Goal: Find specific page/section: Find specific page/section

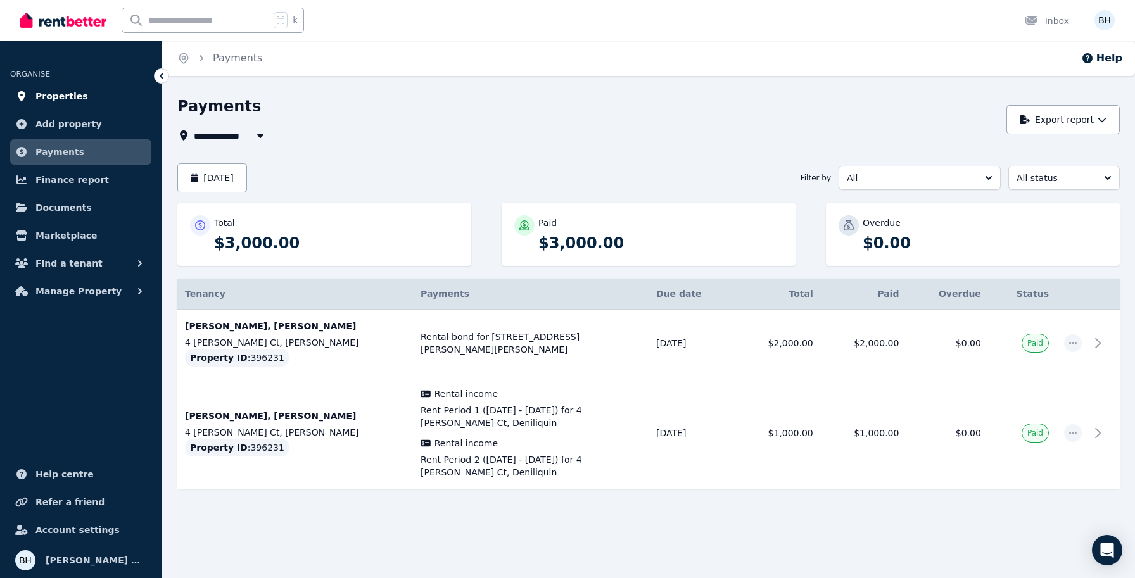
click at [67, 93] on span "Properties" at bounding box center [61, 96] width 53 height 15
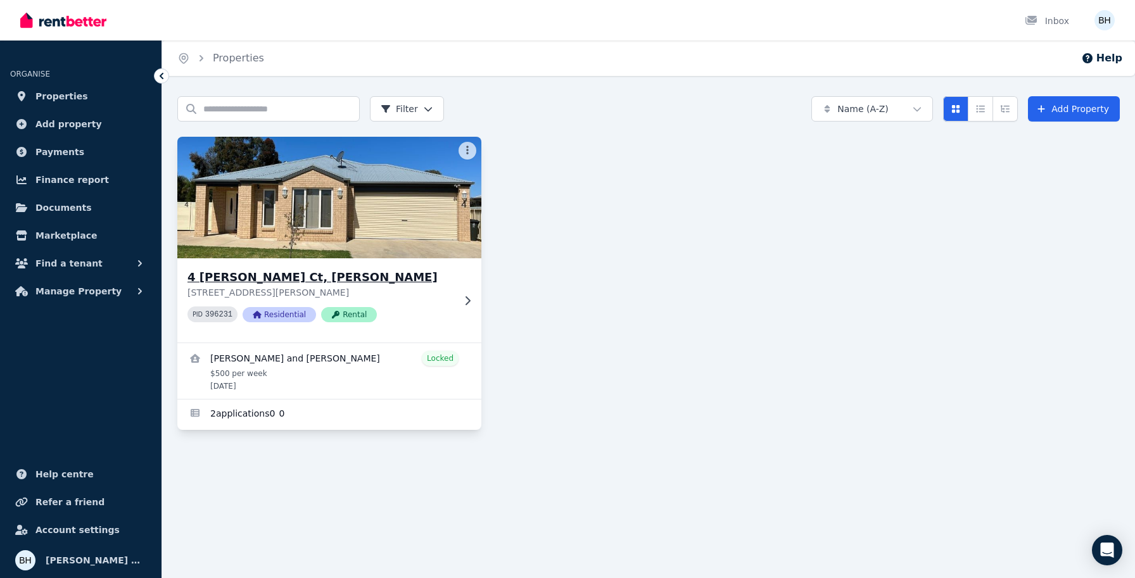
click at [380, 286] on p "[STREET_ADDRESS][PERSON_NAME]" at bounding box center [321, 292] width 266 height 13
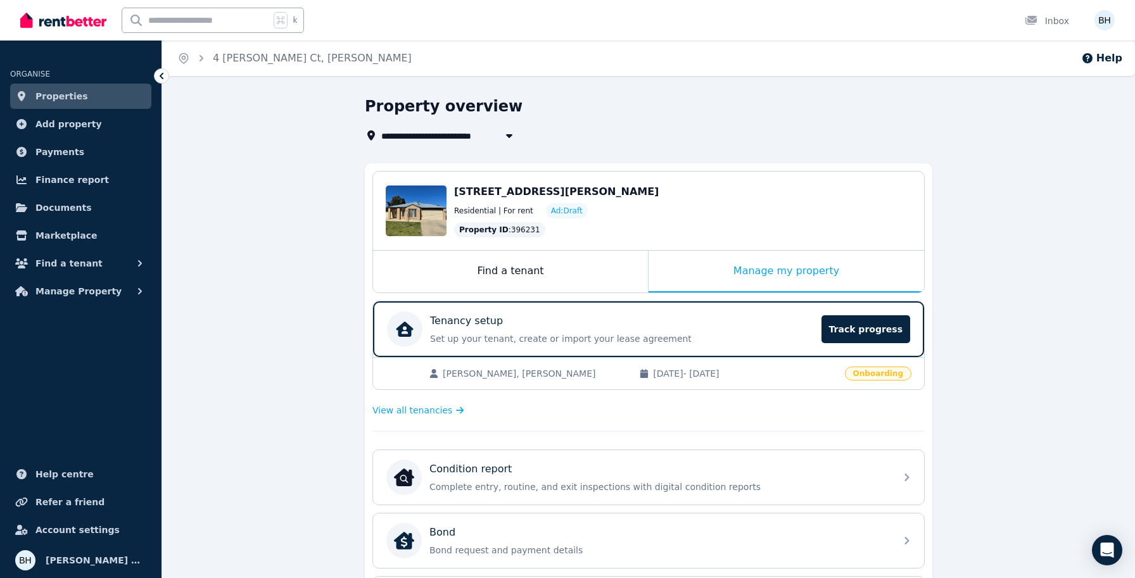
click at [1022, 334] on div "**********" at bounding box center [648, 518] width 973 height 845
click at [61, 530] on span "Account settings" at bounding box center [77, 530] width 84 height 15
